Goal: Transaction & Acquisition: Purchase product/service

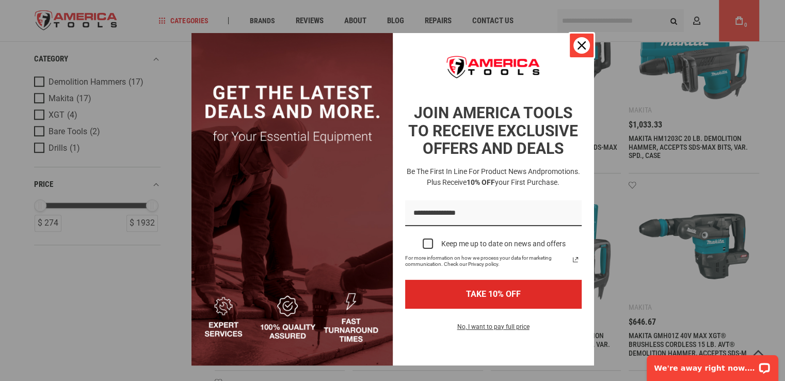
click at [582, 44] on div "Close" at bounding box center [582, 45] width 17 height 17
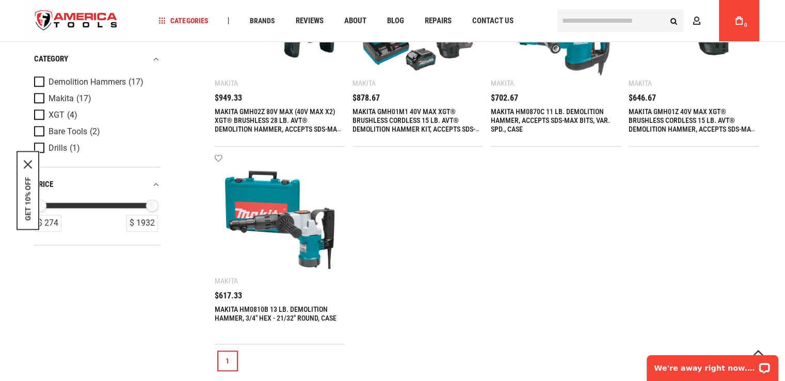
scroll to position [929, 0]
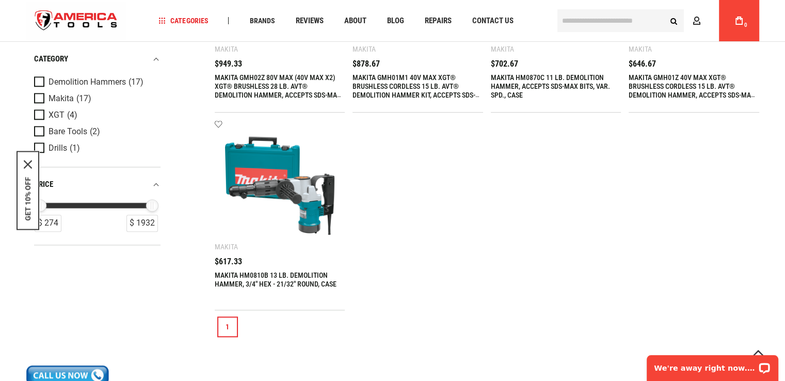
click at [267, 185] on img at bounding box center [280, 186] width 110 height 110
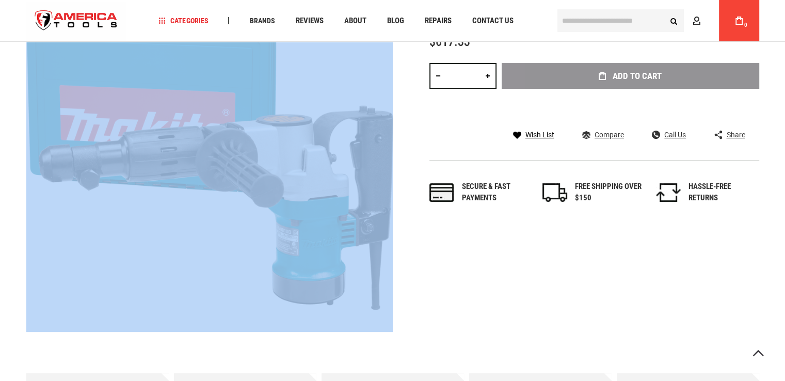
scroll to position [226, 0]
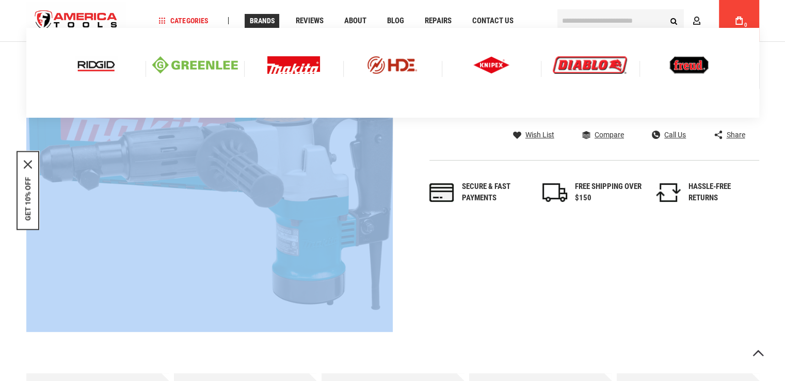
click at [264, 19] on span "Brands" at bounding box center [261, 20] width 25 height 7
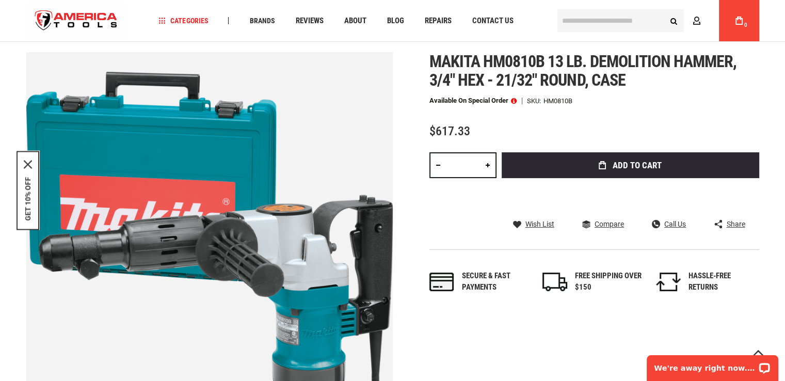
scroll to position [155, 0]
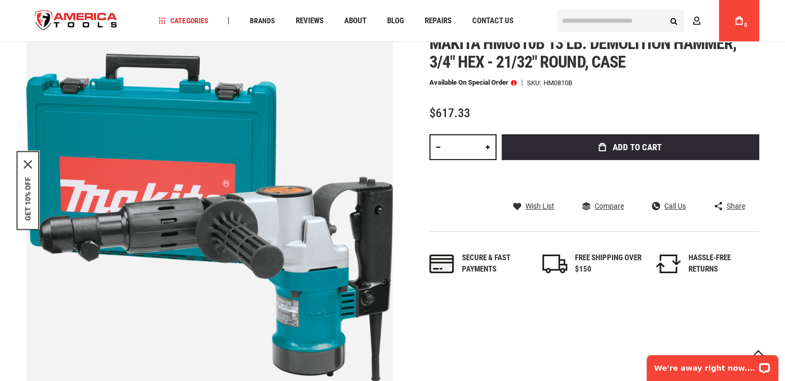
click at [540, 207] on span "Wish List" at bounding box center [540, 205] width 29 height 7
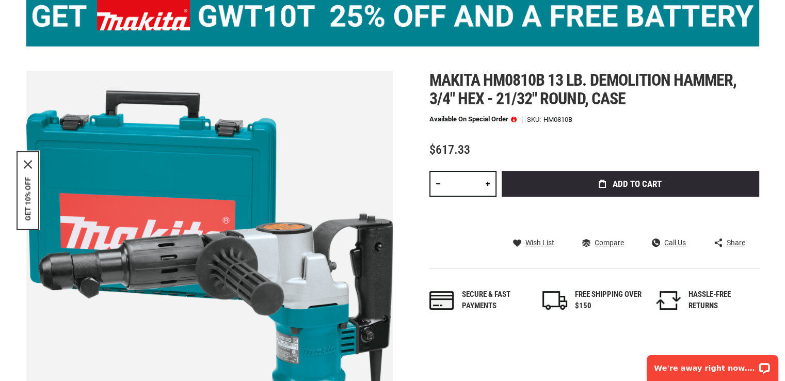
scroll to position [258, 0]
